Goal: Task Accomplishment & Management: Use online tool/utility

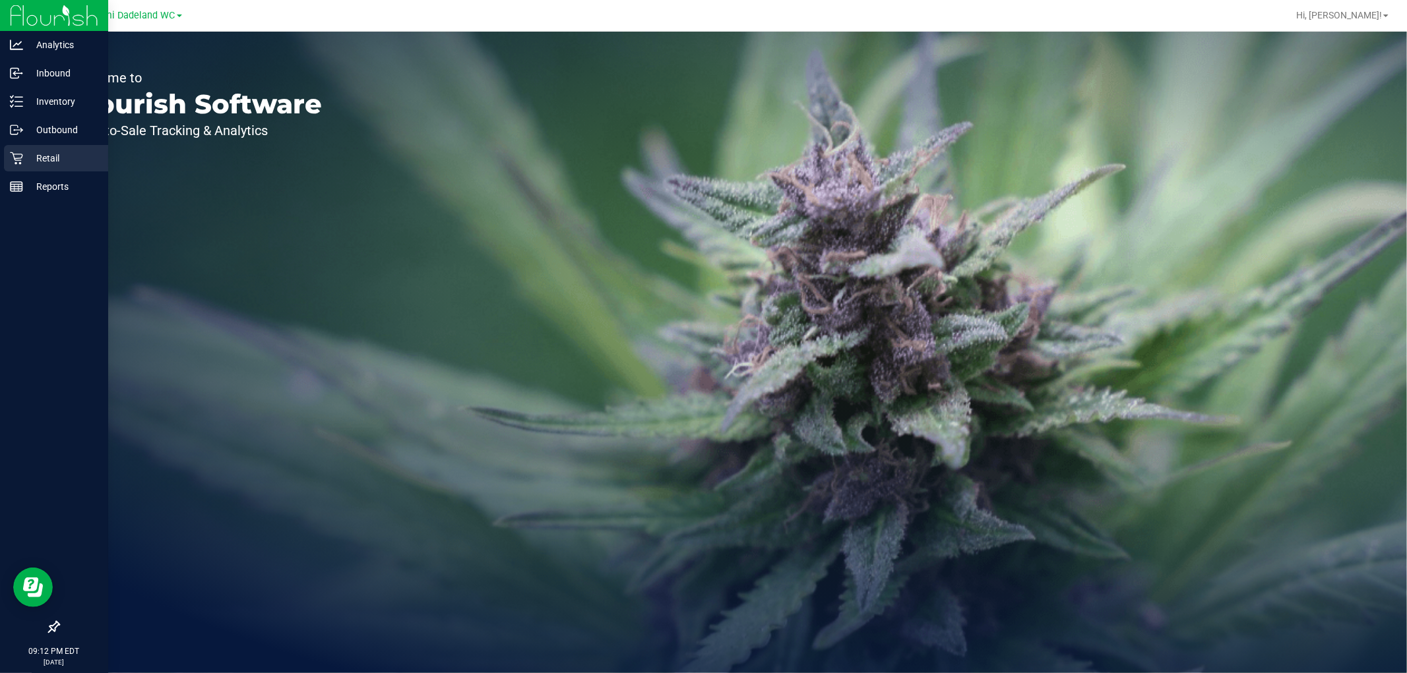
click at [22, 161] on div "Retail" at bounding box center [56, 158] width 104 height 26
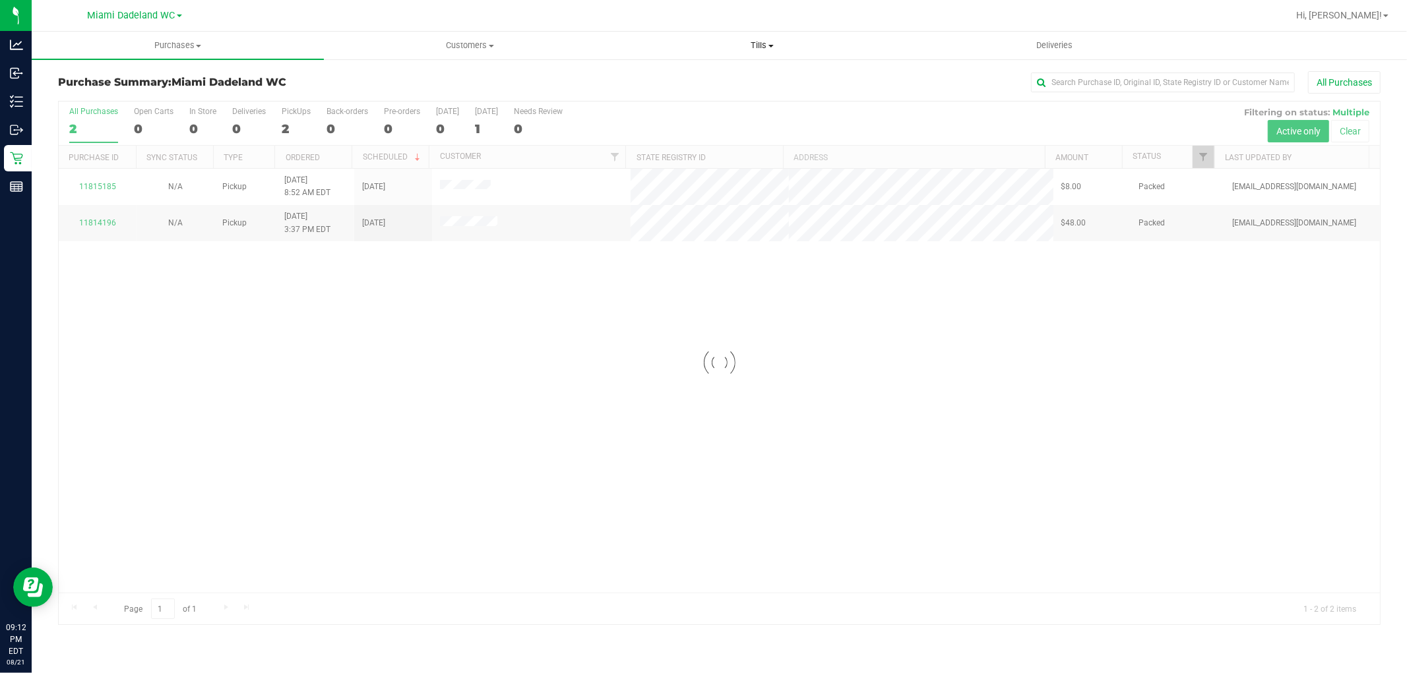
click at [761, 44] on span "Tills" at bounding box center [762, 46] width 291 height 12
click at [682, 75] on span "Manage tills" at bounding box center [660, 79] width 89 height 11
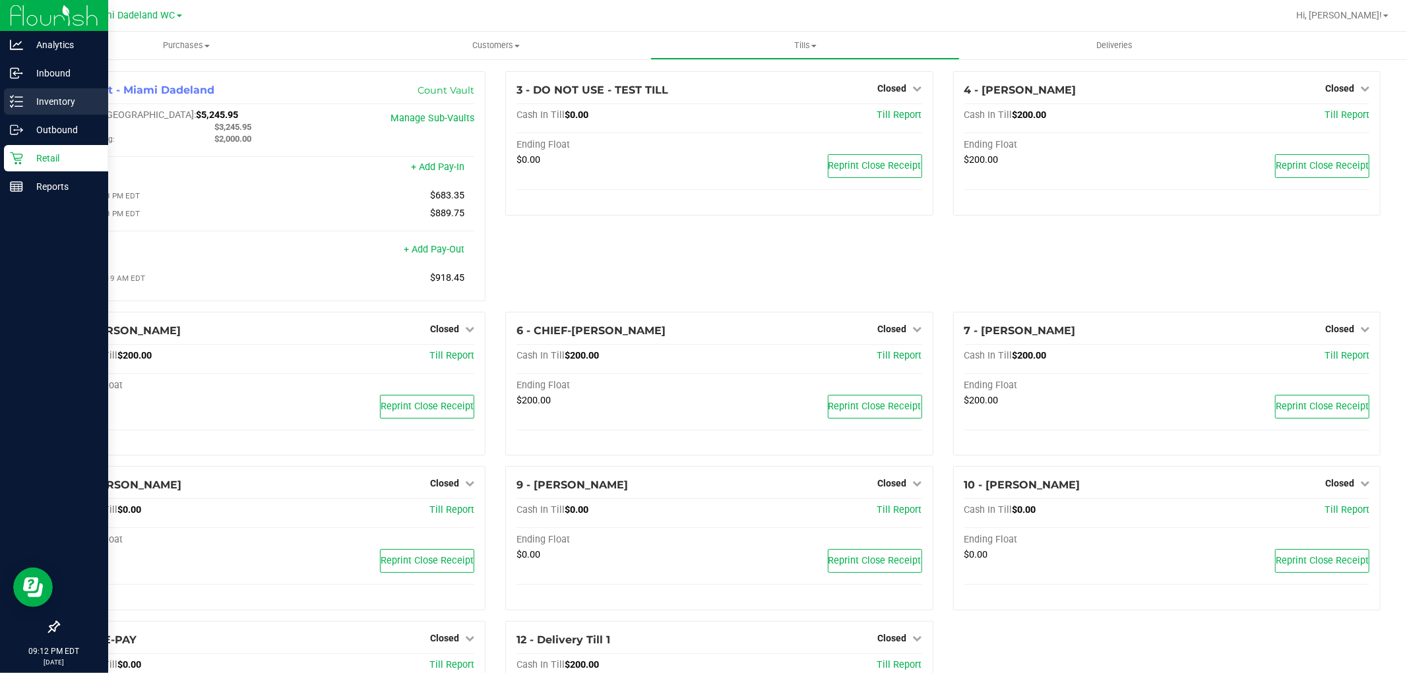
click at [32, 102] on p "Inventory" at bounding box center [62, 102] width 79 height 16
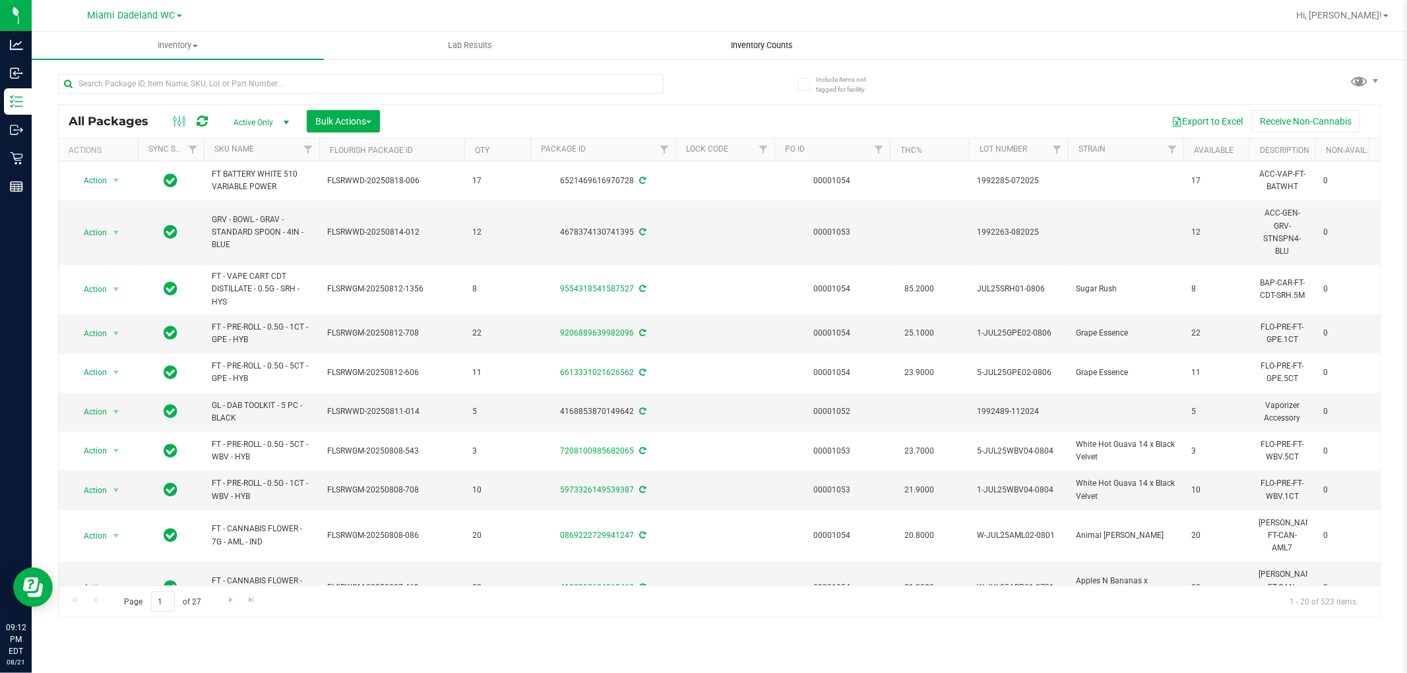
click at [748, 40] on span "Inventory Counts" at bounding box center [763, 46] width 98 height 12
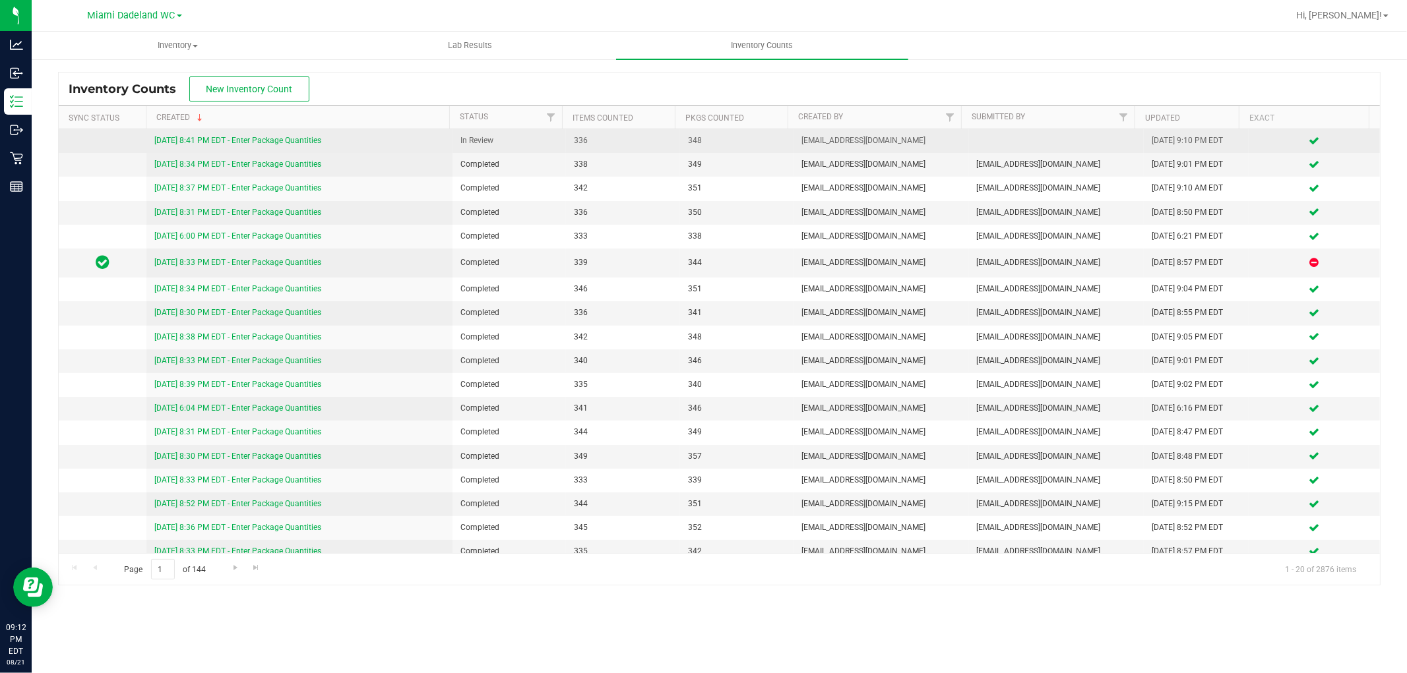
click at [279, 140] on link "[DATE] 8:41 PM EDT - Enter Package Quantities" at bounding box center [237, 140] width 167 height 9
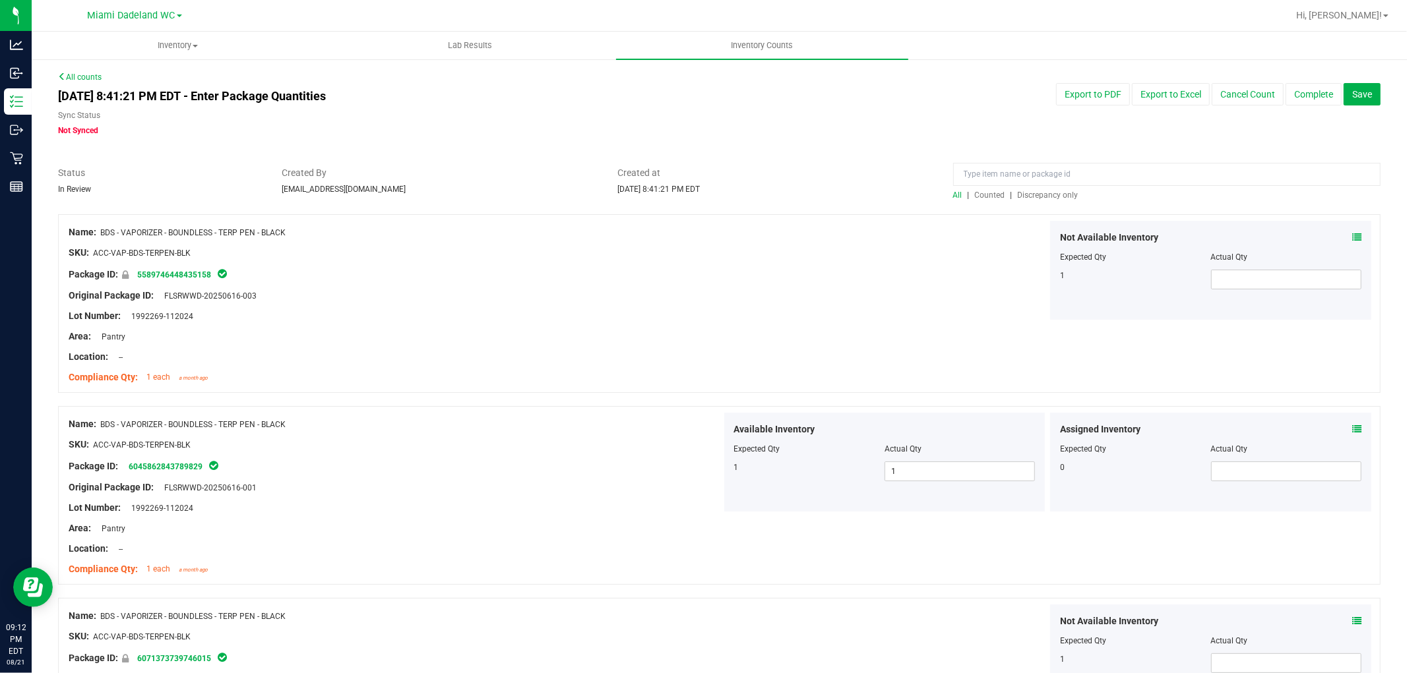
click at [1051, 197] on span "Discrepancy only" at bounding box center [1048, 195] width 61 height 9
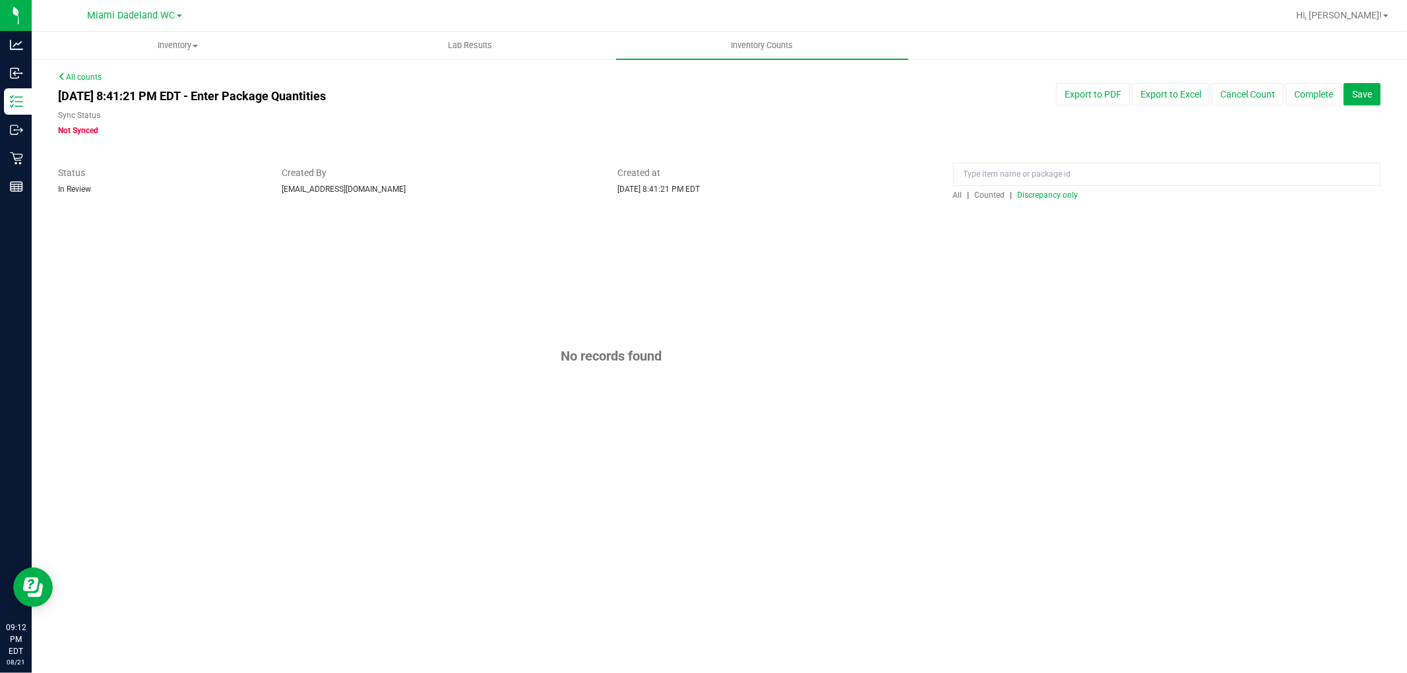
click at [958, 194] on span "All" at bounding box center [957, 195] width 9 height 9
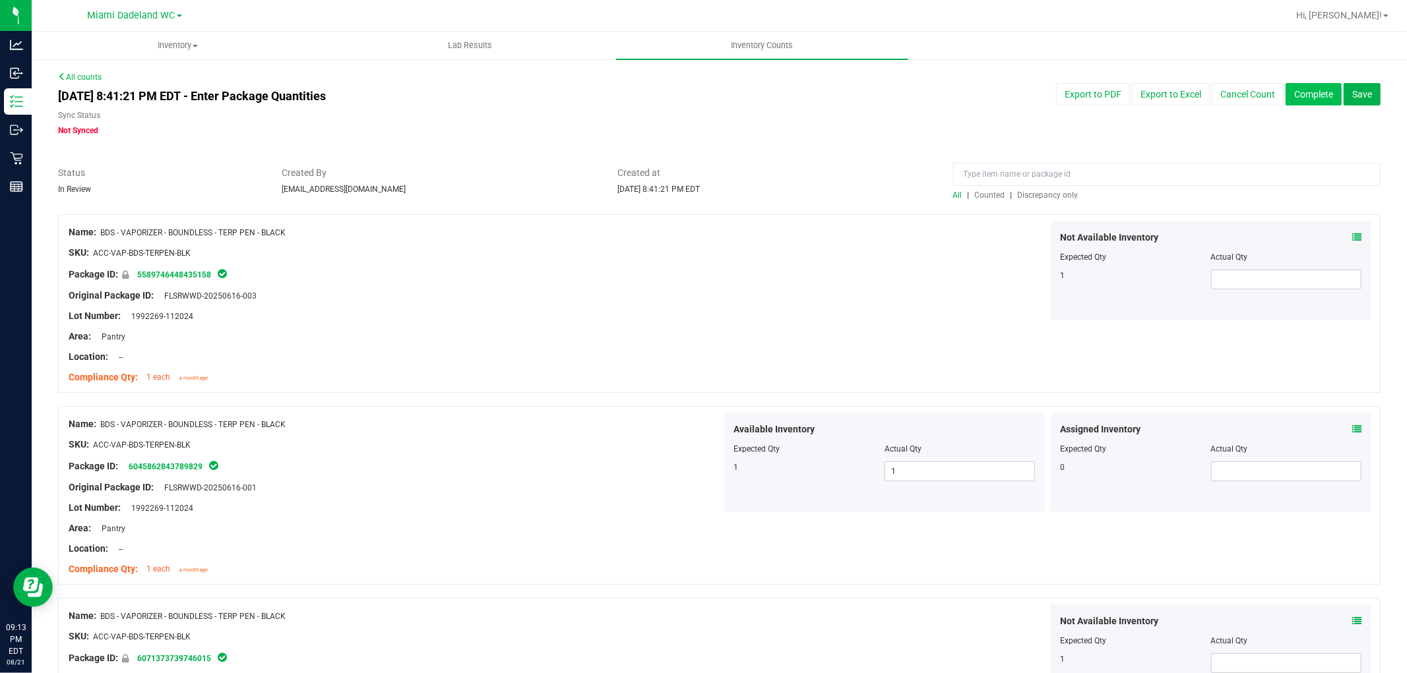
click at [1306, 95] on button "Complete" at bounding box center [1314, 94] width 56 height 22
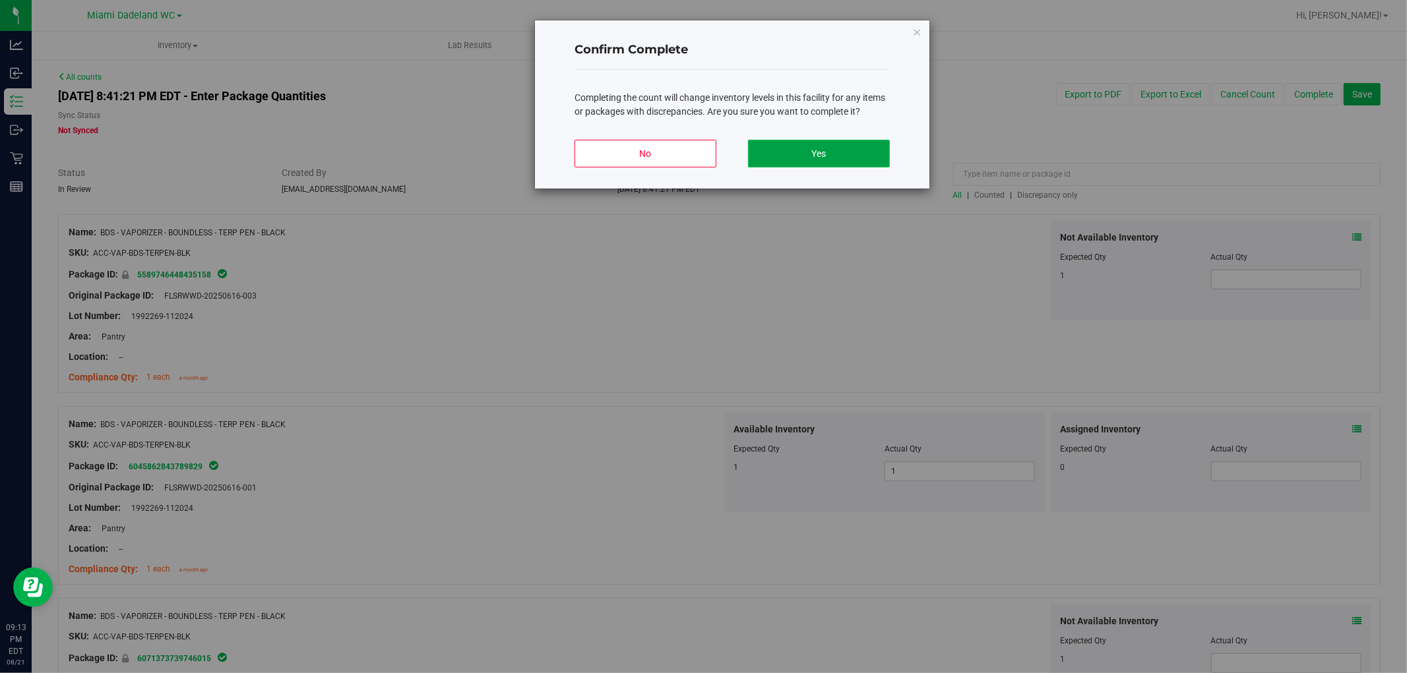
click at [785, 154] on button "Yes" at bounding box center [819, 154] width 142 height 28
